Goal: Task Accomplishment & Management: Use online tool/utility

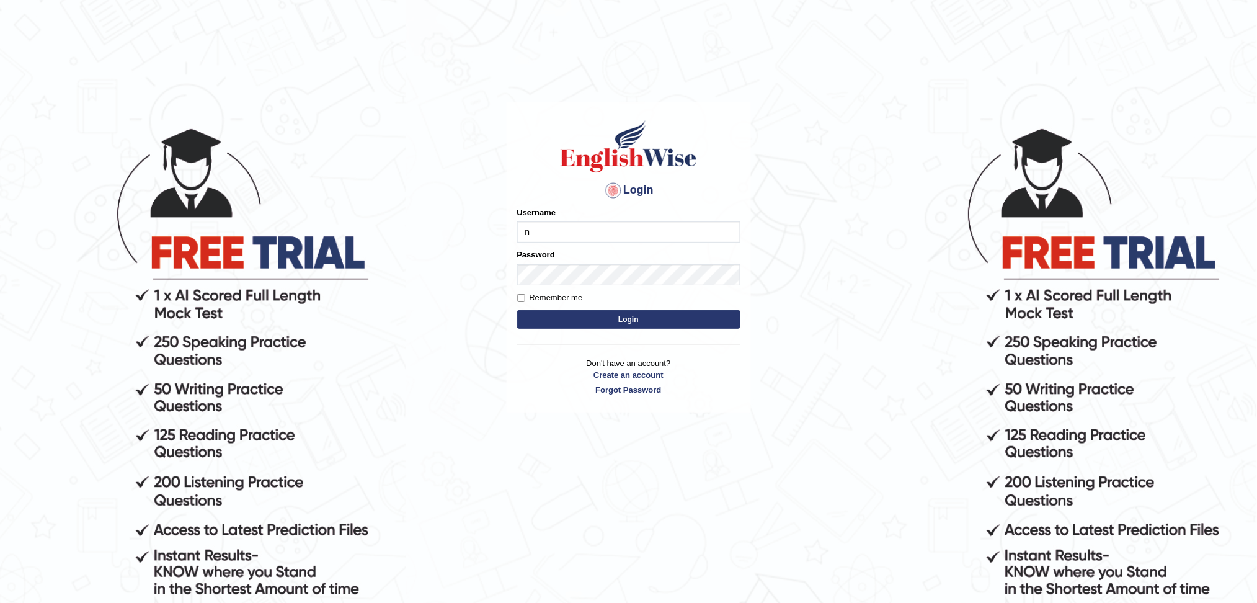
type input "n"
click at [517, 310] on button "Login" at bounding box center [628, 319] width 223 height 19
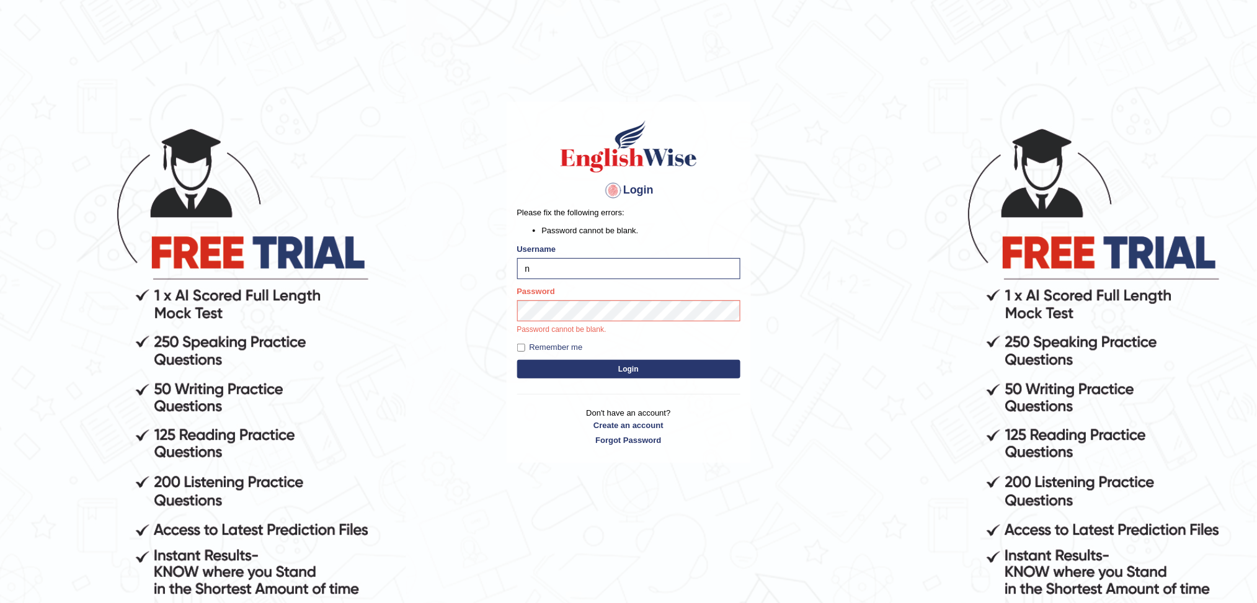
type input "NIELE"
click at [517, 360] on button "Login" at bounding box center [628, 369] width 223 height 19
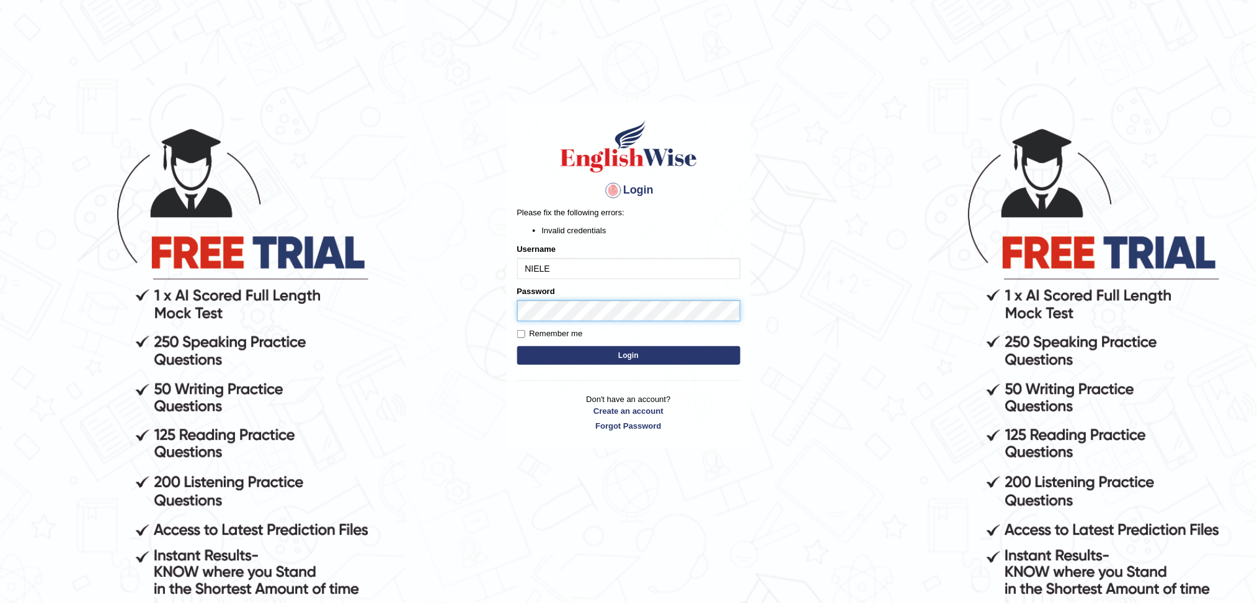
click at [453, 306] on body "Login Please fix the following errors: Invalid credentials Username NIELE Passw…" at bounding box center [628, 364] width 1257 height 603
click at [517, 346] on button "Login" at bounding box center [628, 355] width 223 height 19
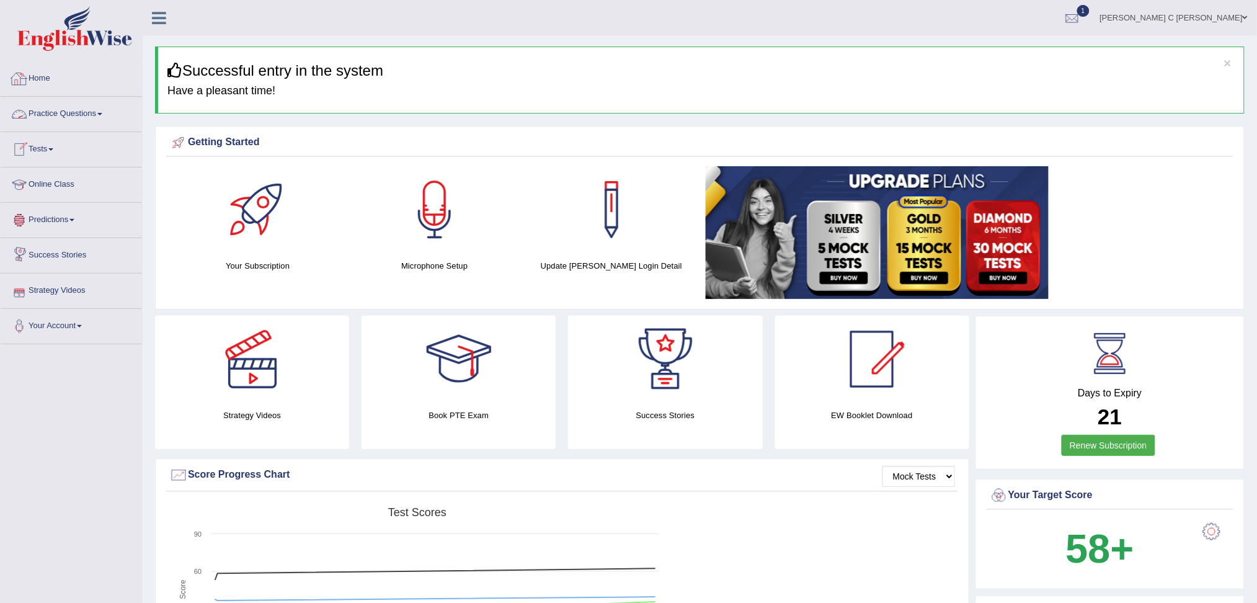
click at [53, 144] on link "Tests" at bounding box center [71, 147] width 141 height 31
click at [68, 193] on link "Take Mock Test" at bounding box center [81, 200] width 116 height 22
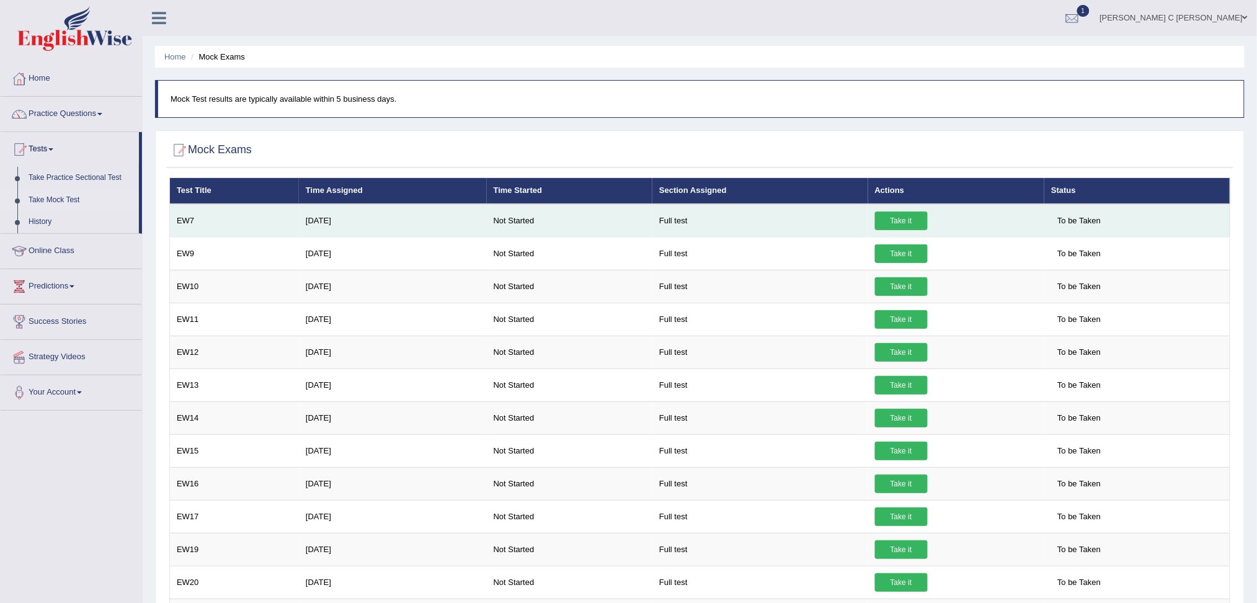
click at [902, 216] on link "Take it" at bounding box center [901, 220] width 53 height 19
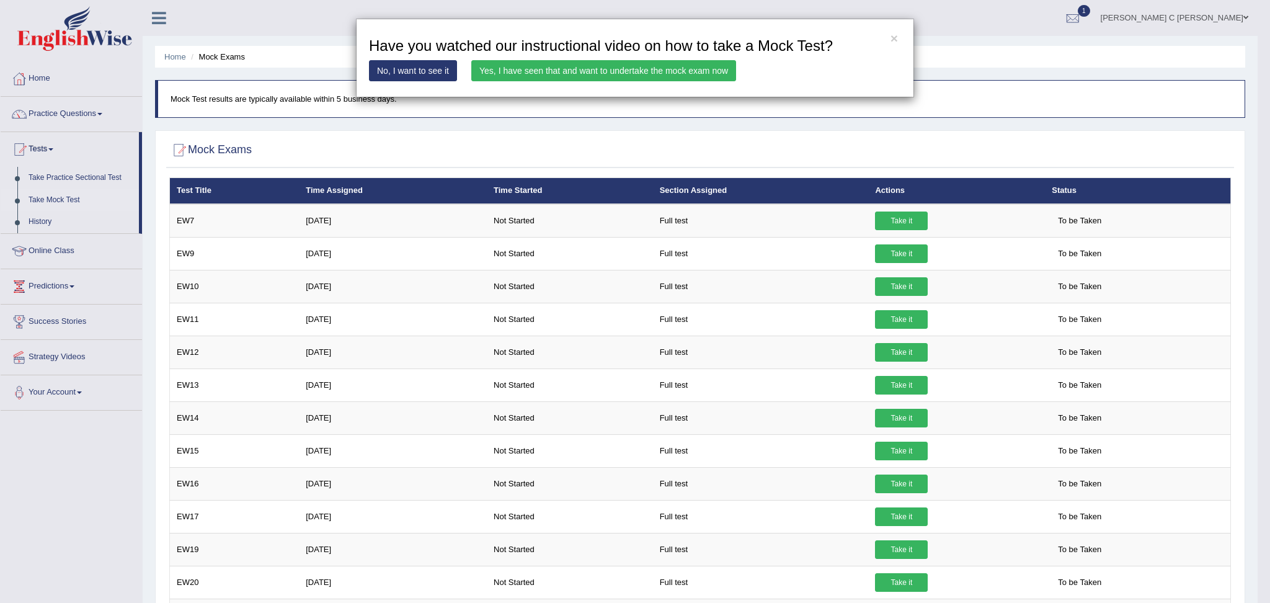
click at [667, 77] on link "Yes, I have seen that and want to undertake the mock exam now" at bounding box center [603, 70] width 265 height 21
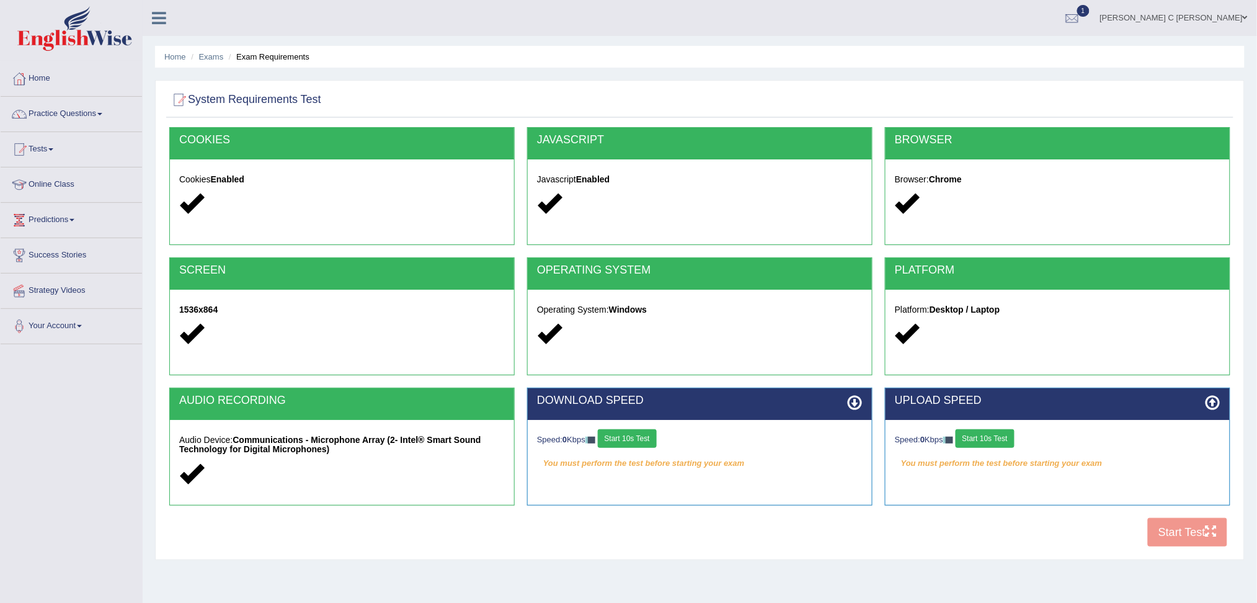
click at [639, 442] on button "Start 10s Test" at bounding box center [627, 438] width 59 height 19
click at [1000, 437] on button "Start 10s Test" at bounding box center [985, 438] width 59 height 19
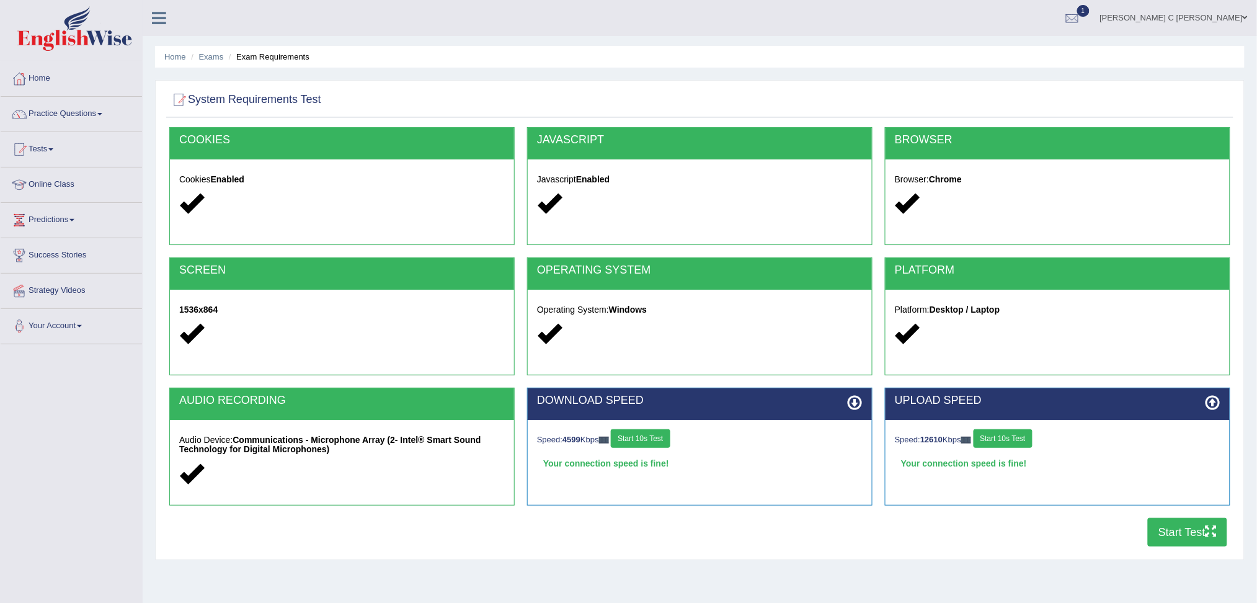
click at [1195, 523] on button "Start Test" at bounding box center [1187, 532] width 79 height 29
